Goal: Task Accomplishment & Management: Manage account settings

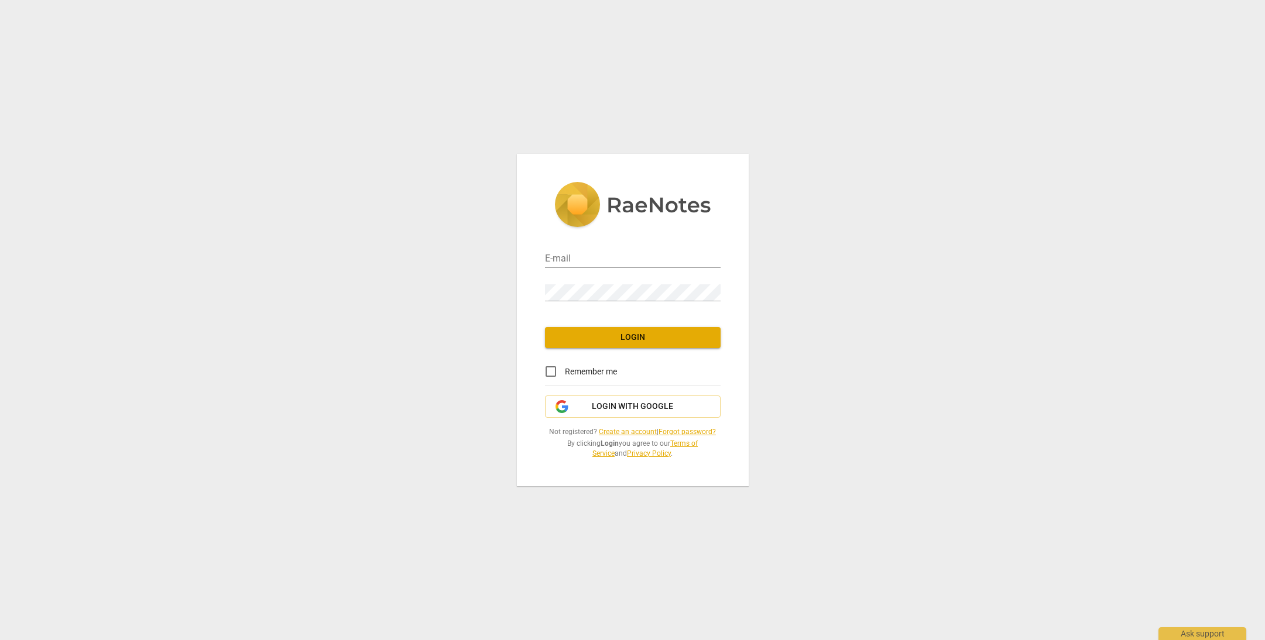
type input "[EMAIL_ADDRESS][DOMAIN_NAME]"
click at [652, 336] on span "Login" at bounding box center [632, 338] width 157 height 12
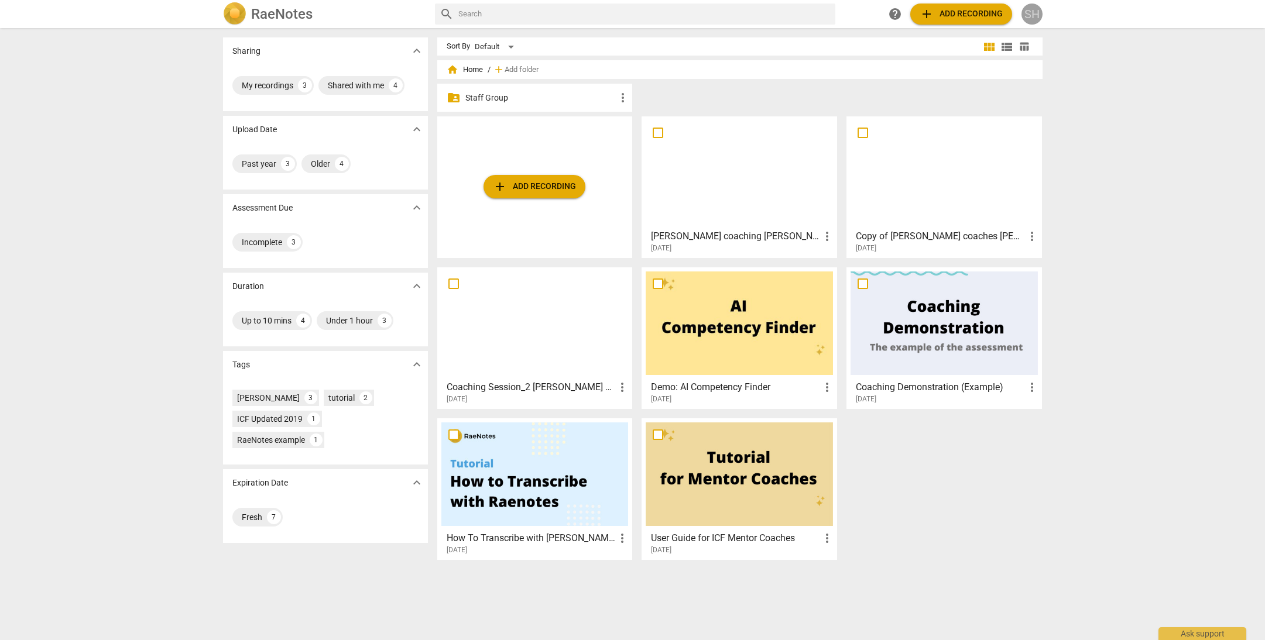
click at [1031, 15] on div "SH" at bounding box center [1031, 14] width 21 height 21
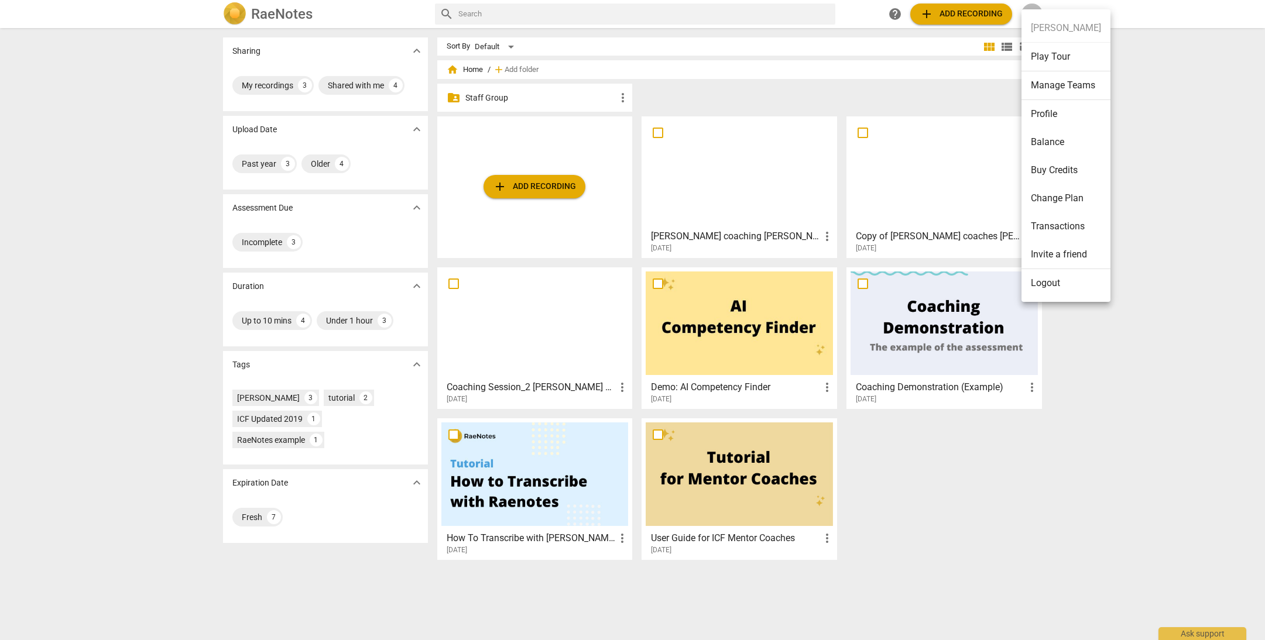
click at [1115, 160] on div at bounding box center [632, 320] width 1265 height 640
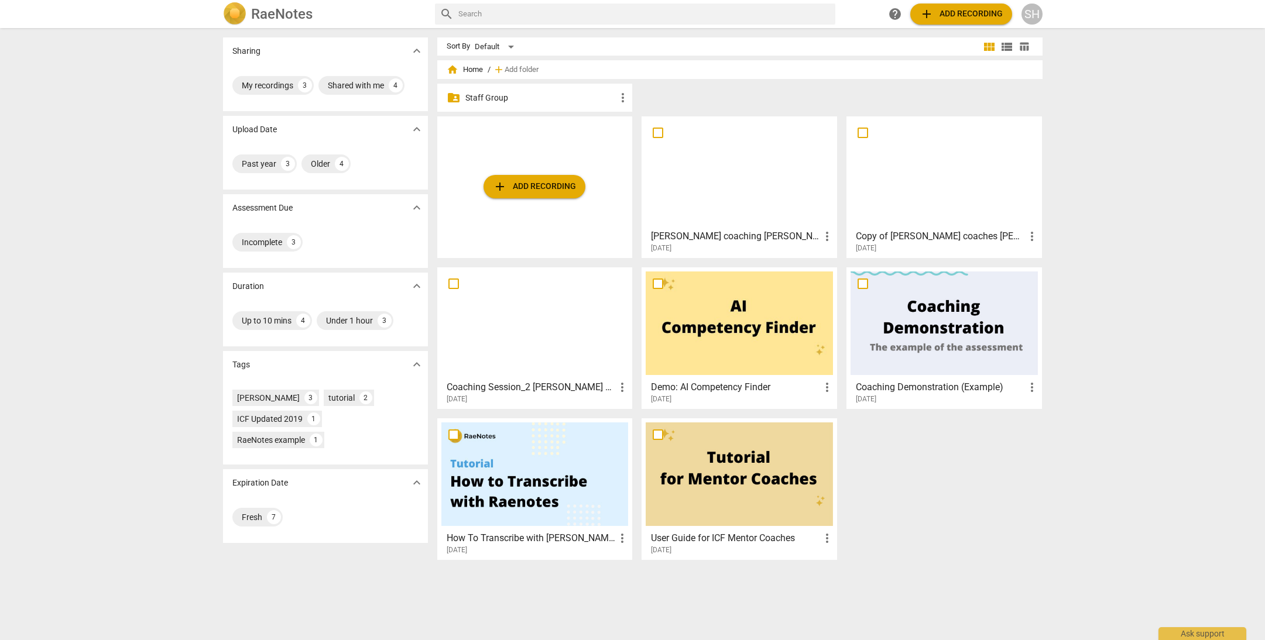
click at [1035, 16] on div "SH" at bounding box center [1031, 14] width 21 height 21
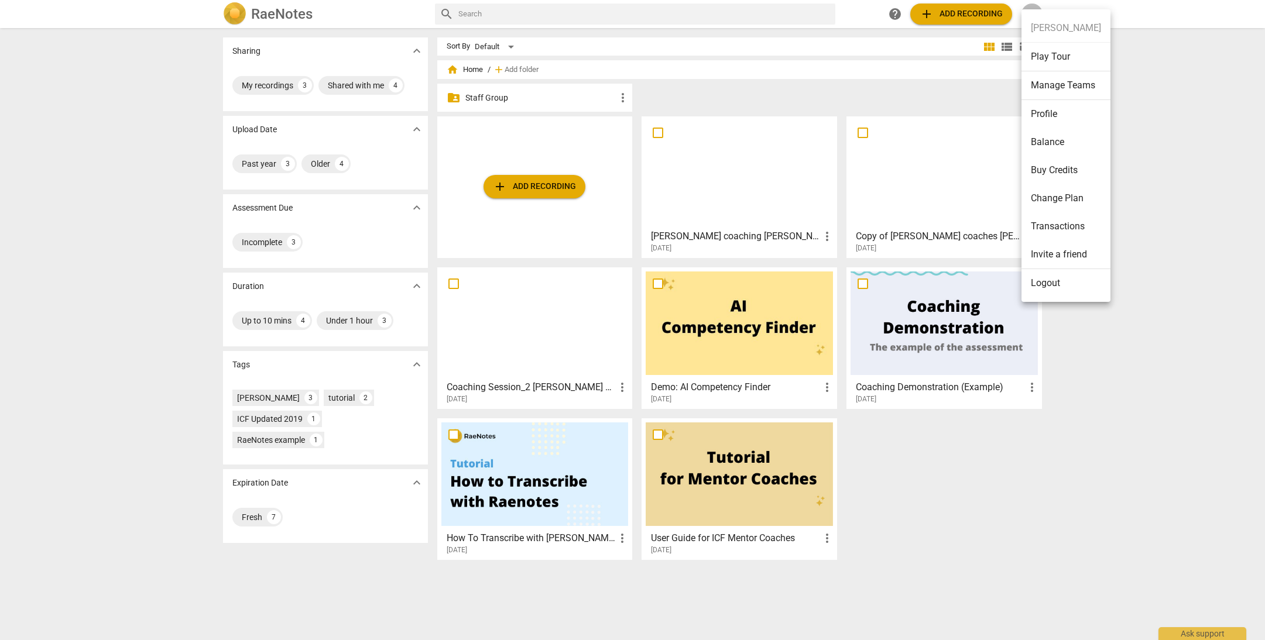
click at [1084, 202] on li "Change Plan" at bounding box center [1065, 198] width 89 height 28
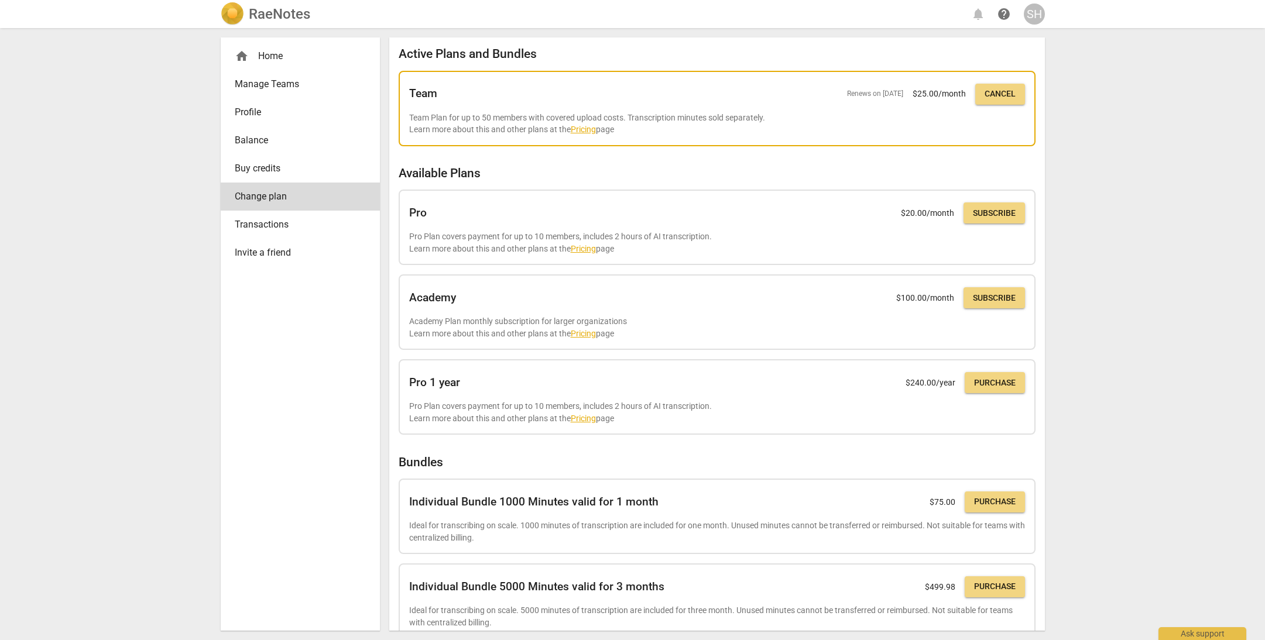
click at [584, 129] on link "Pricing" at bounding box center [583, 129] width 25 height 9
